Goal: Navigation & Orientation: Find specific page/section

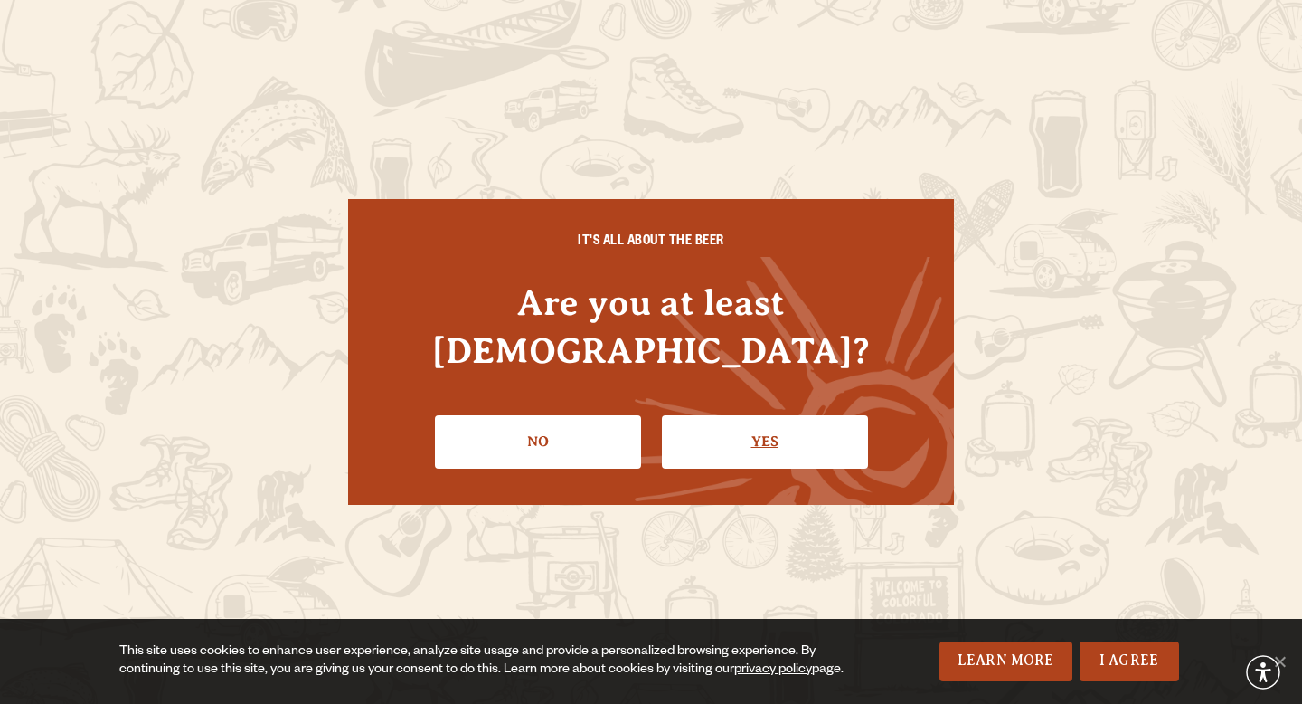
click at [727, 422] on link "Yes" at bounding box center [765, 441] width 206 height 52
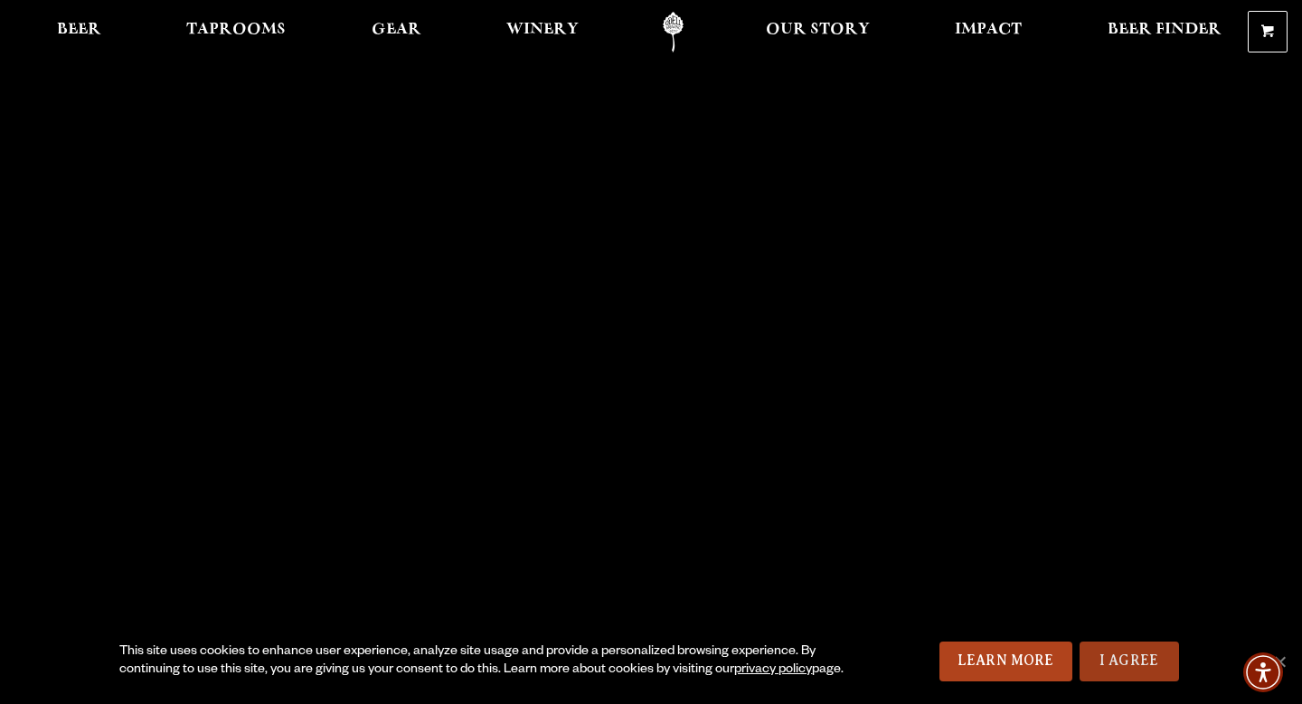
click at [1132, 658] on link "I Agree" at bounding box center [1129, 661] width 99 height 40
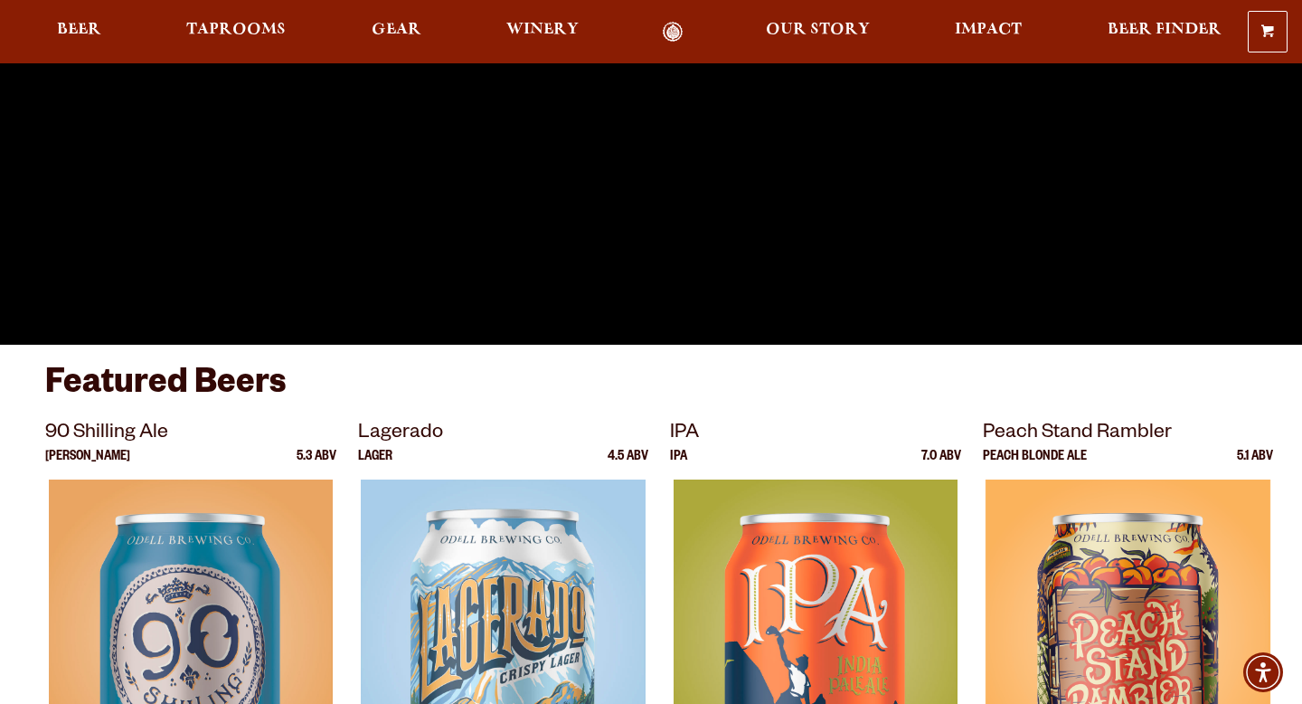
scroll to position [118, 0]
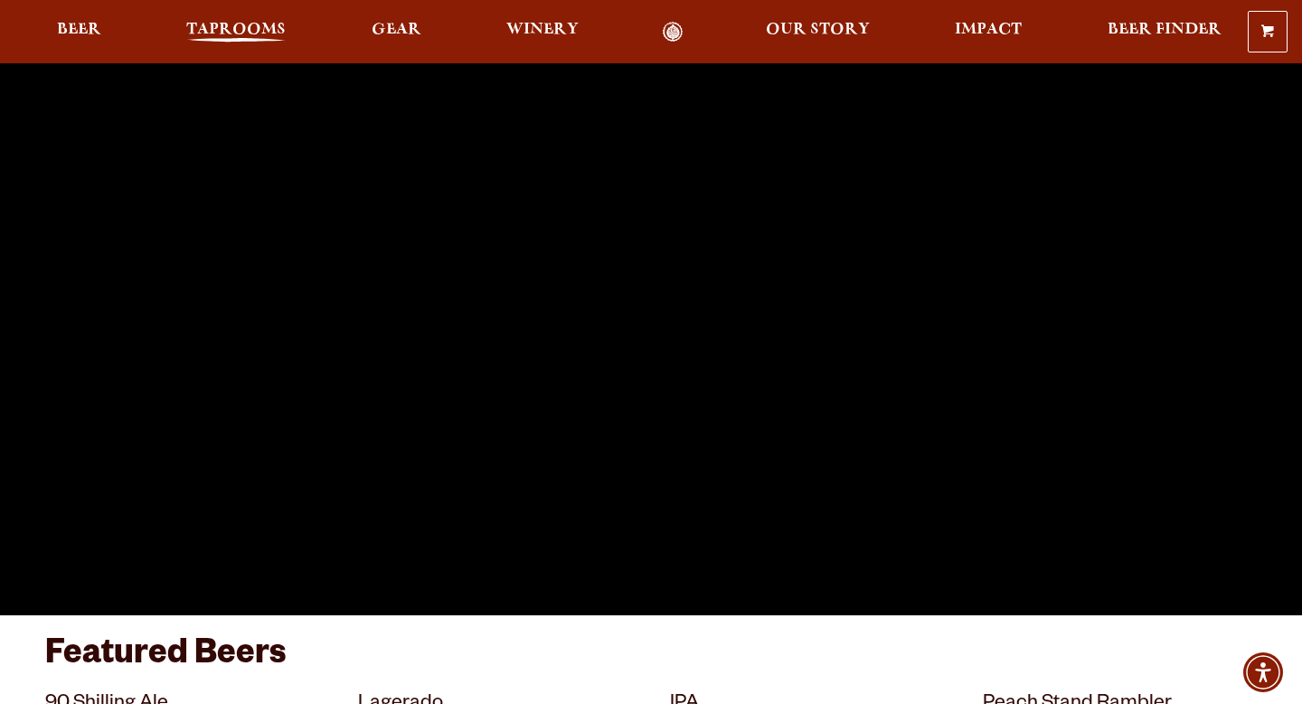
click at [204, 25] on span "Taprooms" at bounding box center [235, 30] width 99 height 14
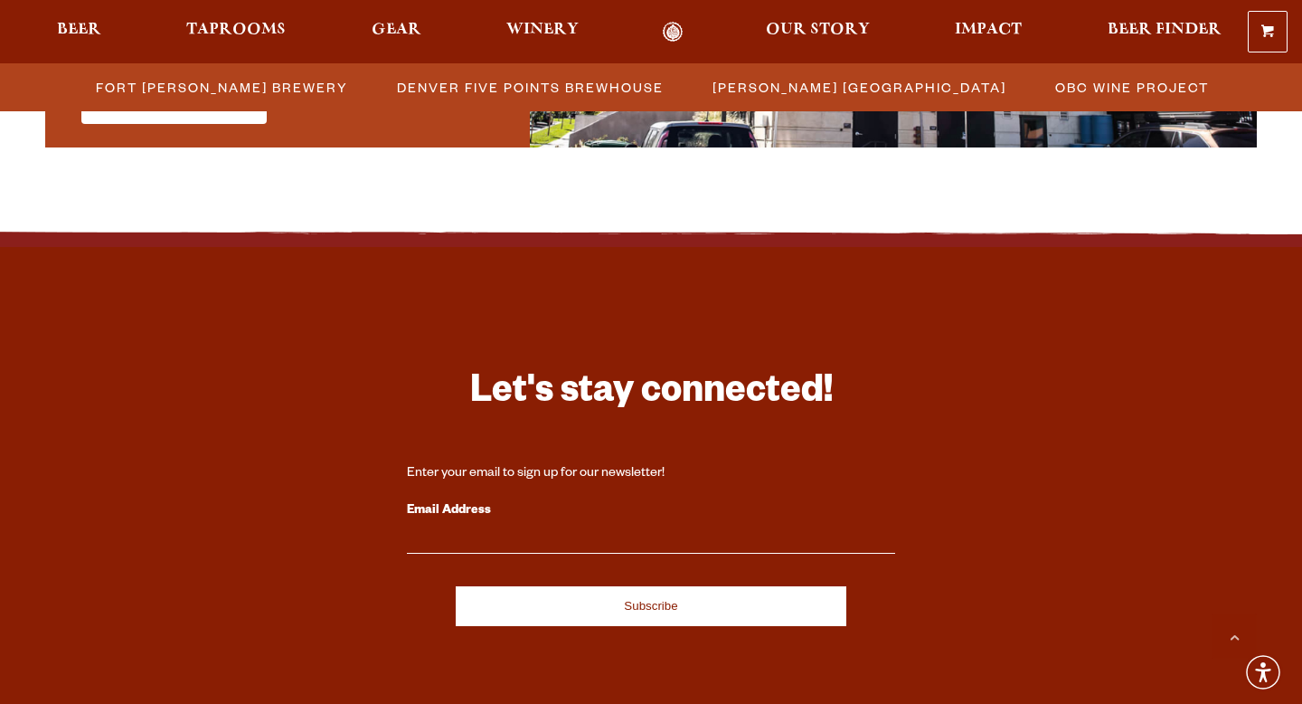
scroll to position [1207, 0]
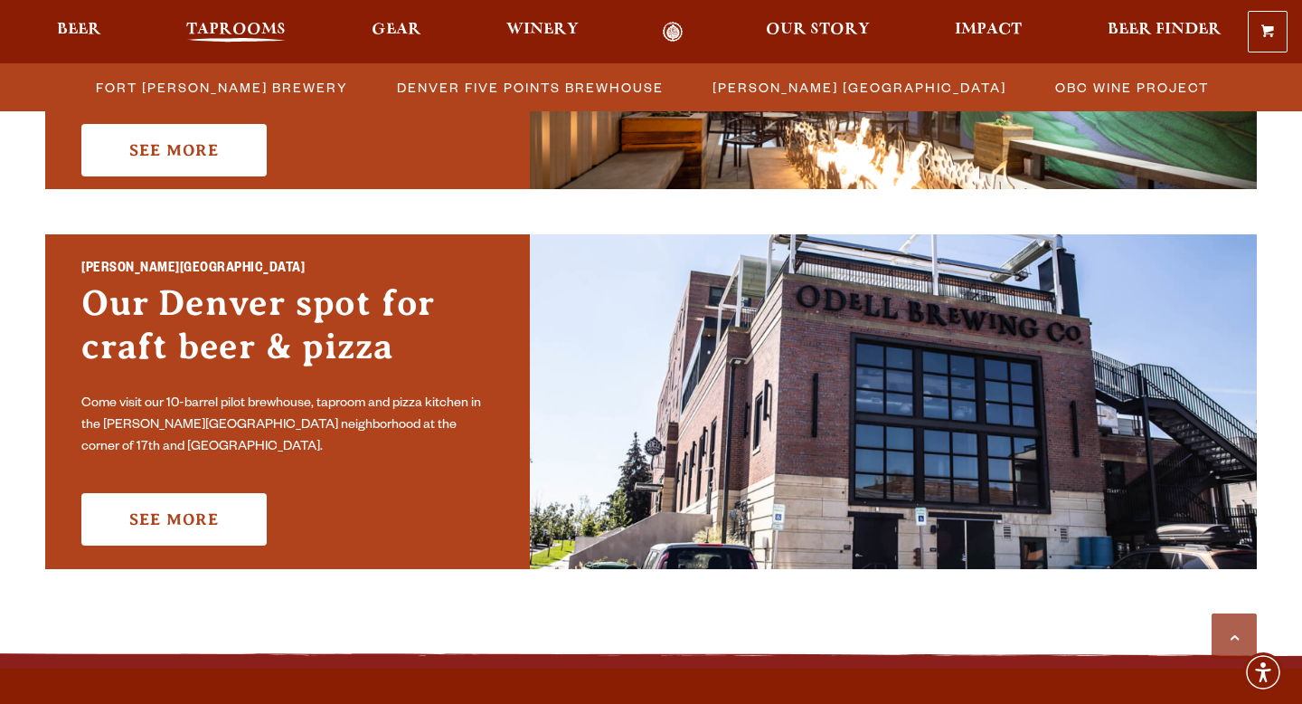
click at [209, 33] on span "Taprooms" at bounding box center [235, 30] width 99 height 14
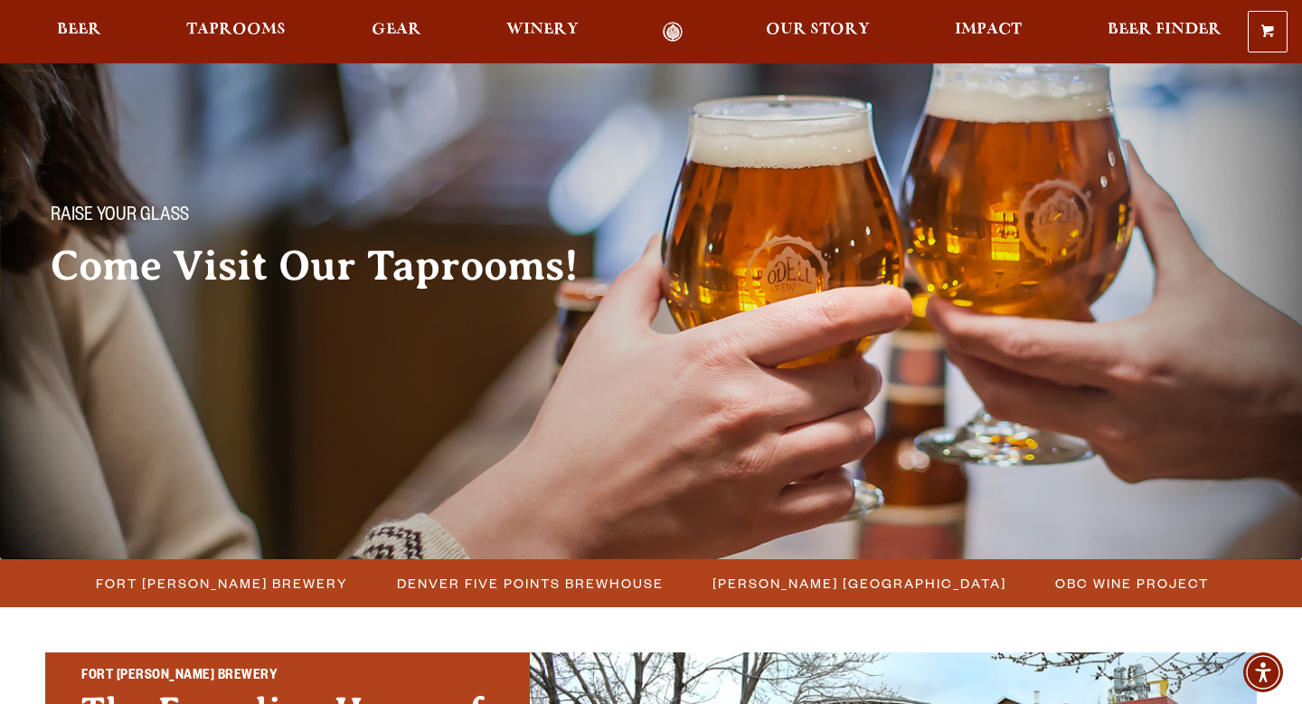
scroll to position [0, 0]
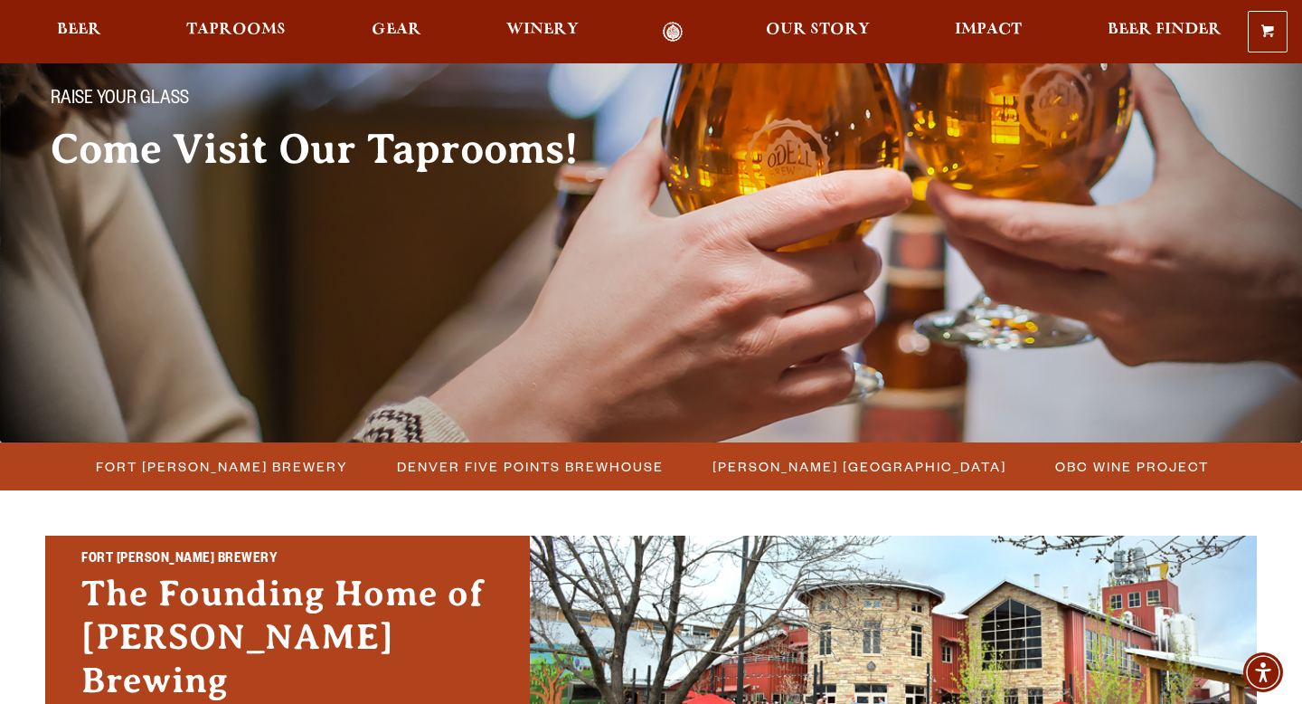
scroll to position [147, 0]
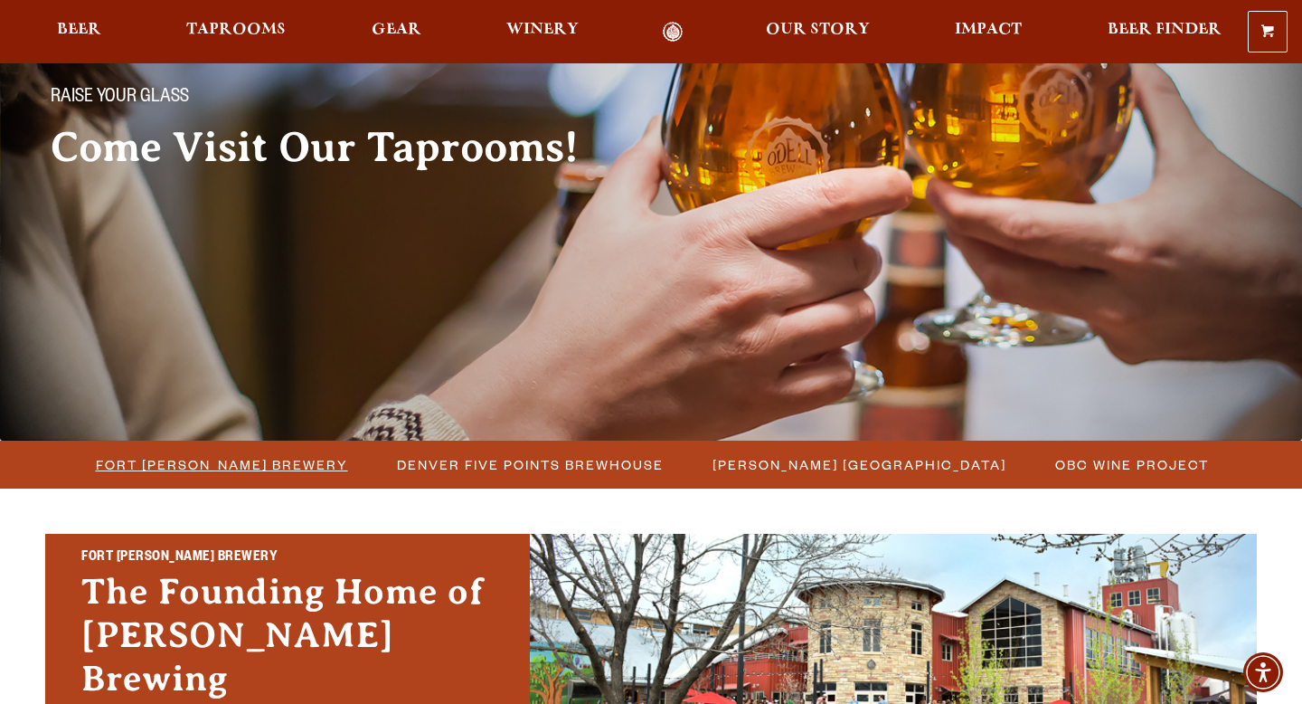
click at [223, 467] on span "Fort [PERSON_NAME] Brewery" at bounding box center [222, 464] width 252 height 26
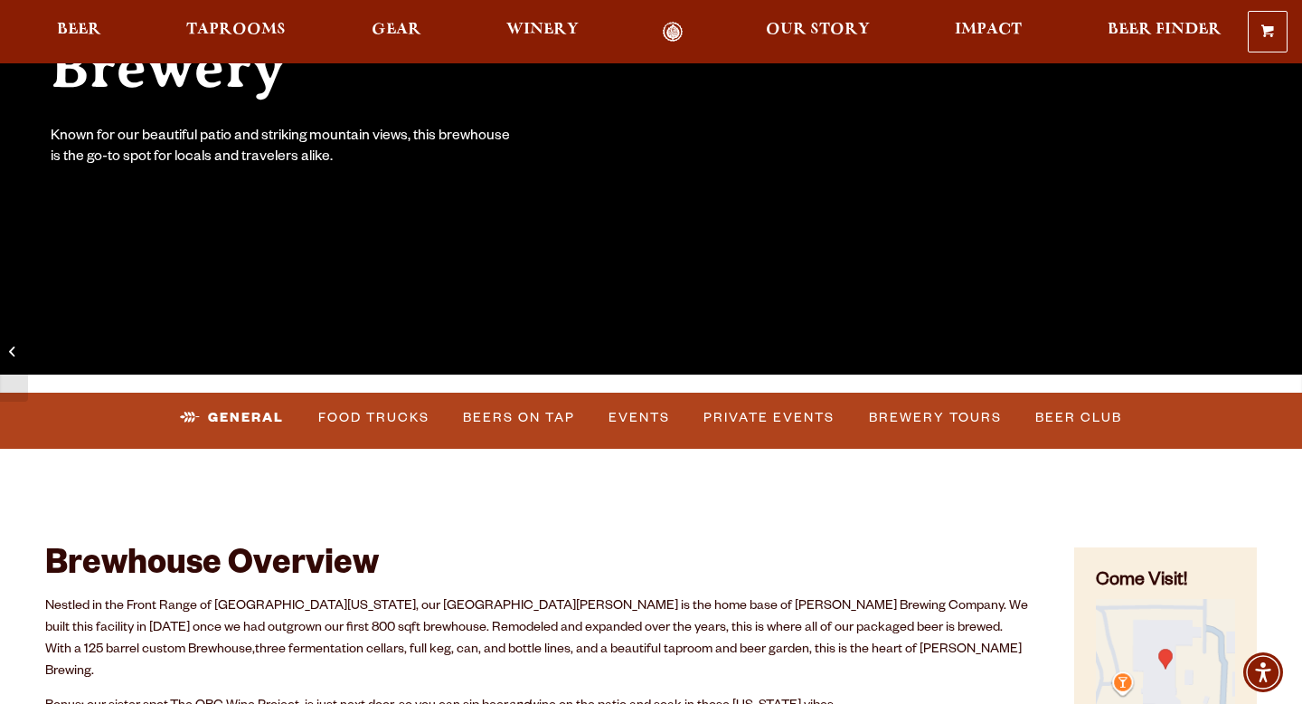
scroll to position [385, 0]
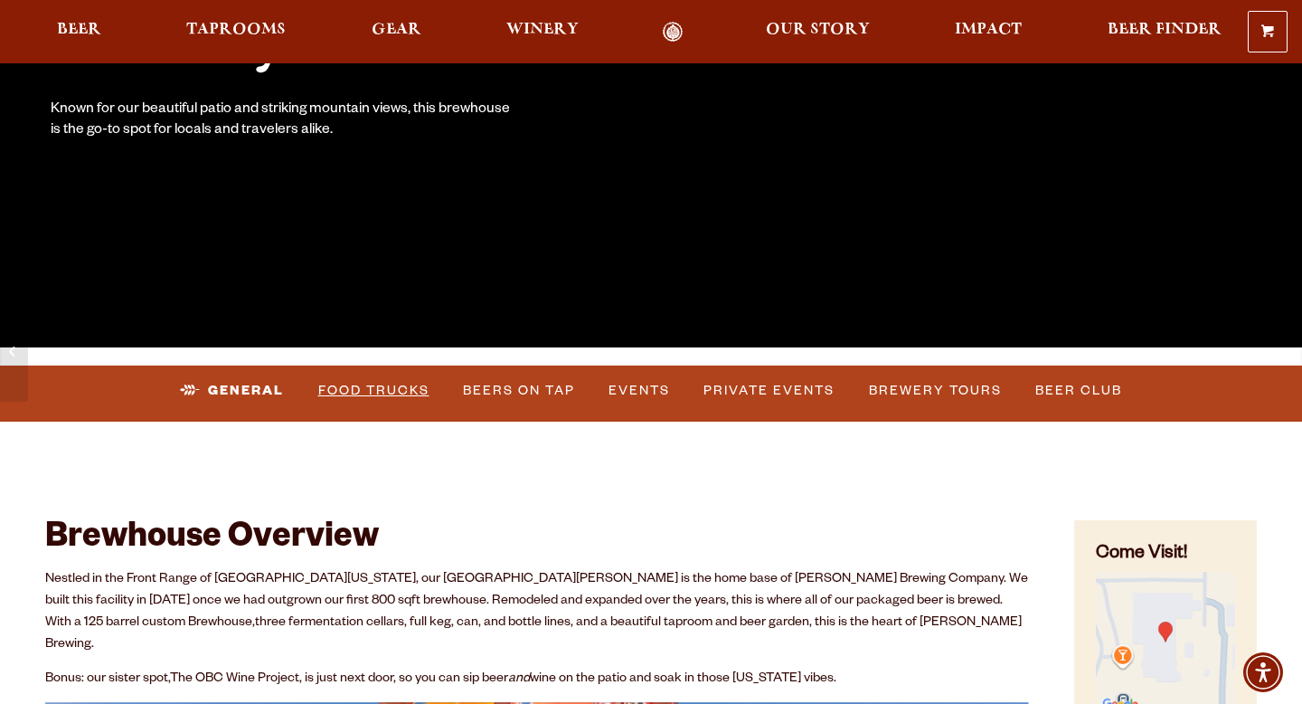
click at [403, 390] on link "Food Trucks" at bounding box center [374, 391] width 126 height 42
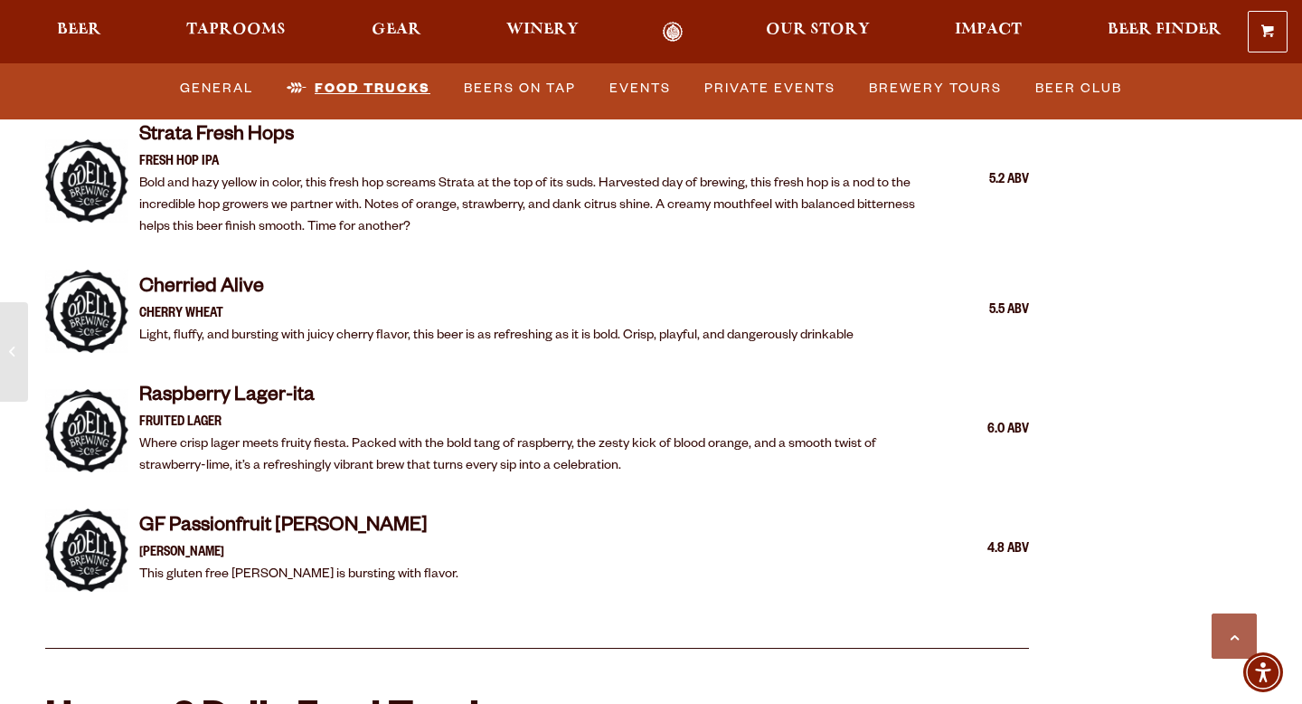
scroll to position [3783, 0]
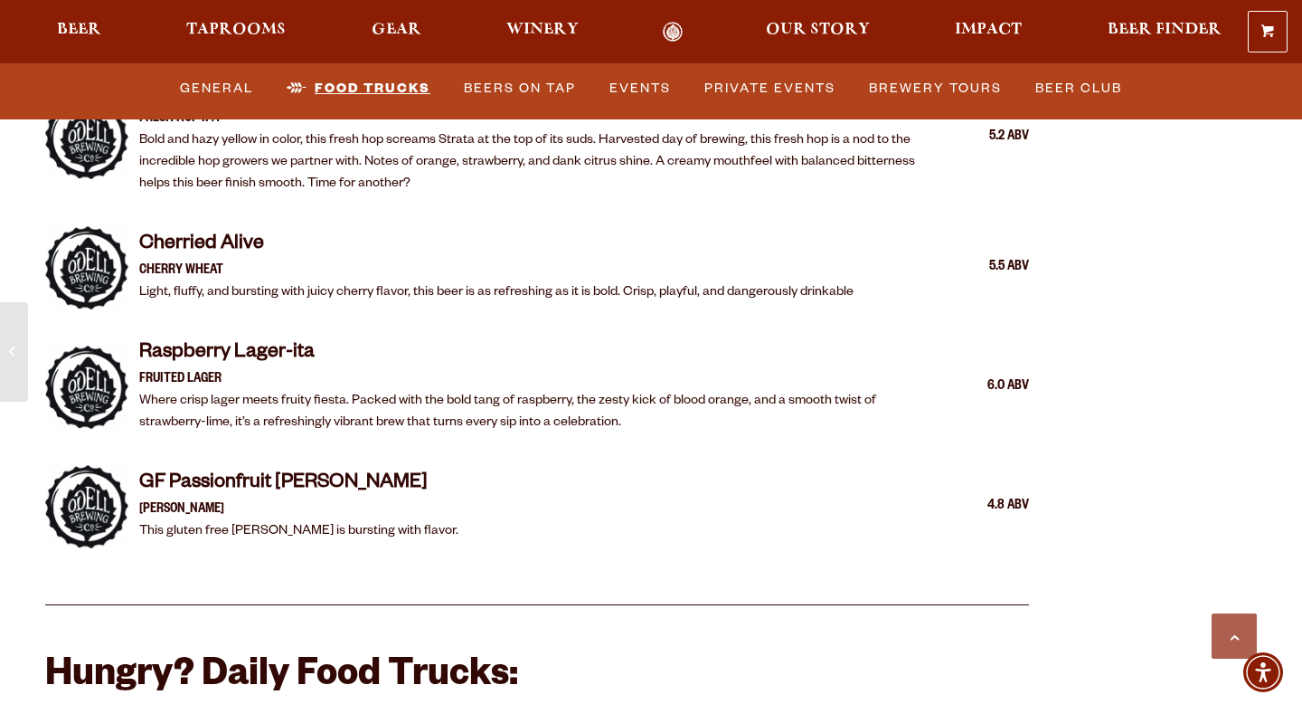
click at [399, 90] on link "Food Trucks" at bounding box center [358, 89] width 158 height 42
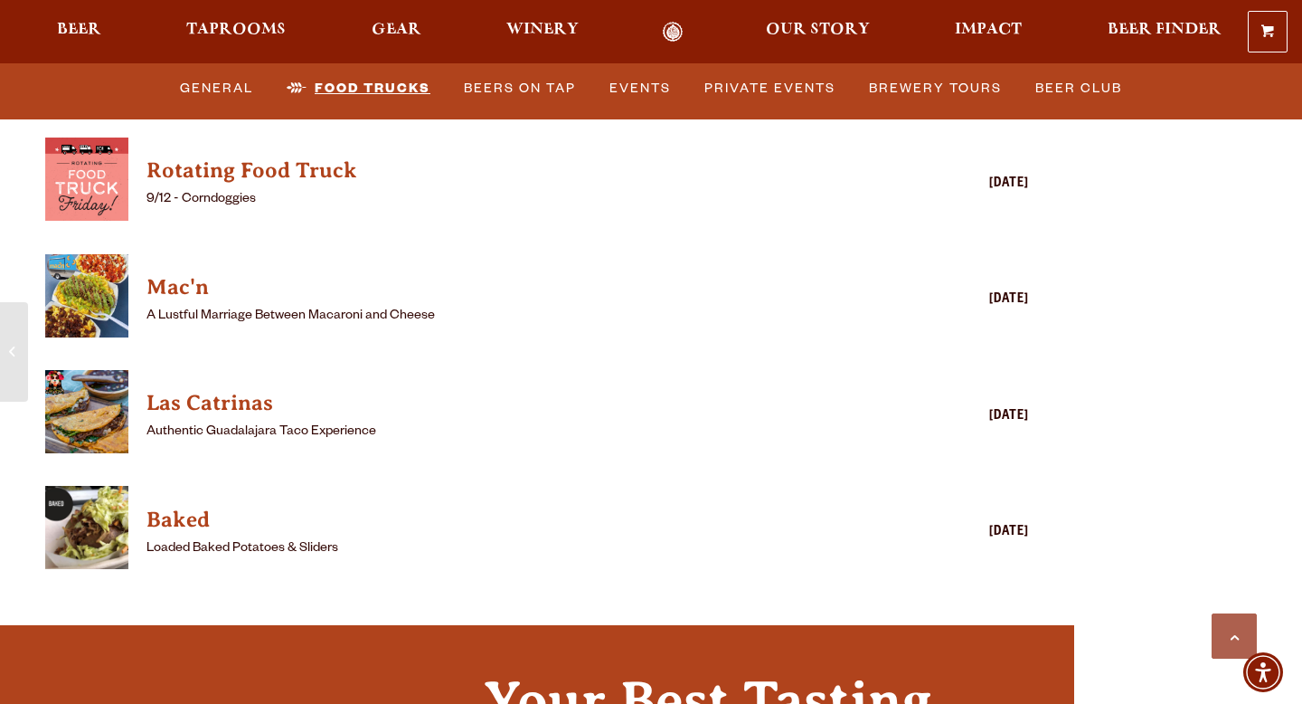
scroll to position [4950, 0]
